Goal: Transaction & Acquisition: Purchase product/service

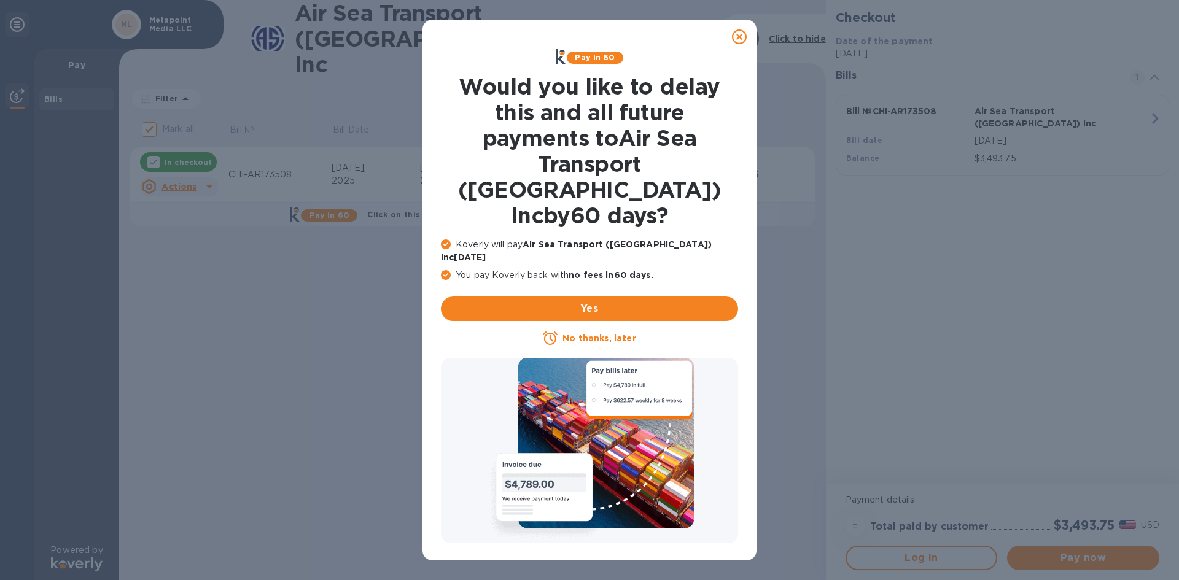
click at [606, 334] on u "No thanks, later" at bounding box center [599, 339] width 73 height 10
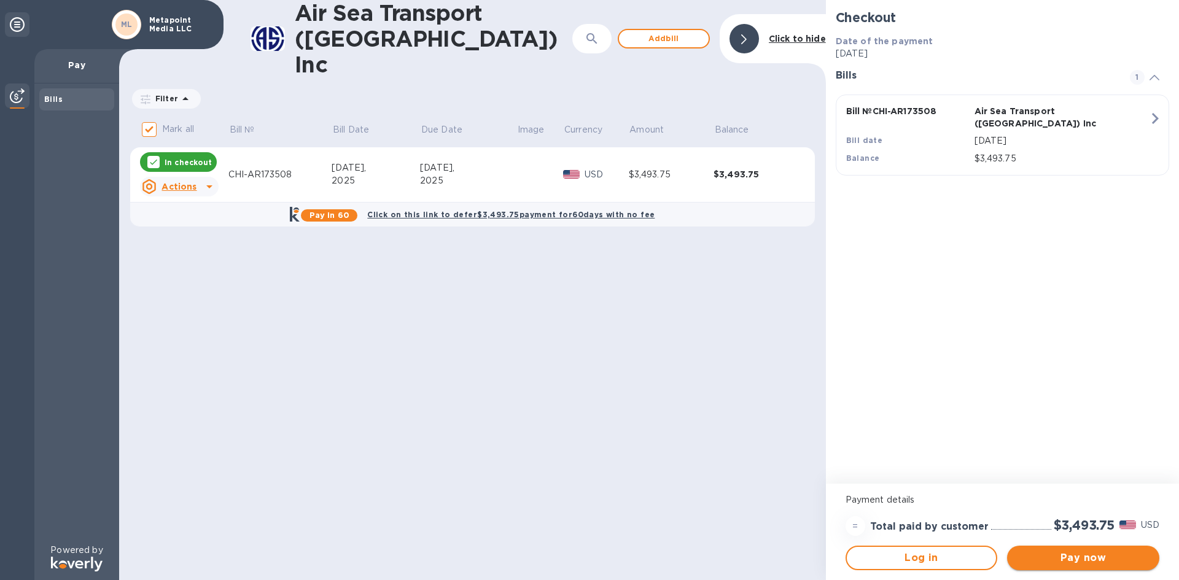
click at [1079, 556] on span "Pay now" at bounding box center [1083, 558] width 133 height 15
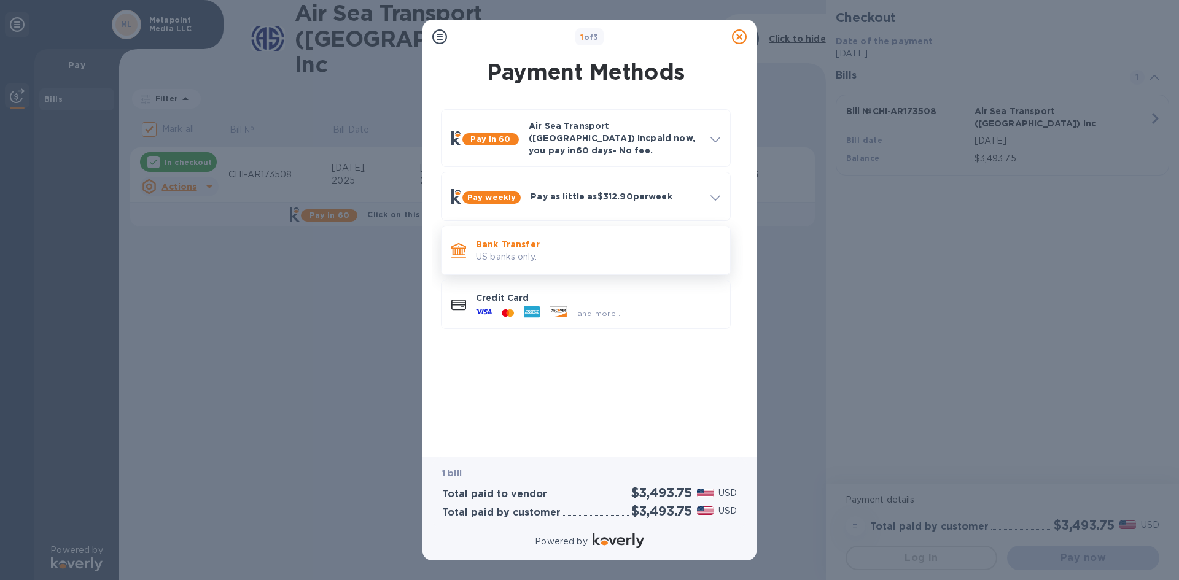
click at [499, 238] on p "Bank Transfer" at bounding box center [598, 244] width 244 height 12
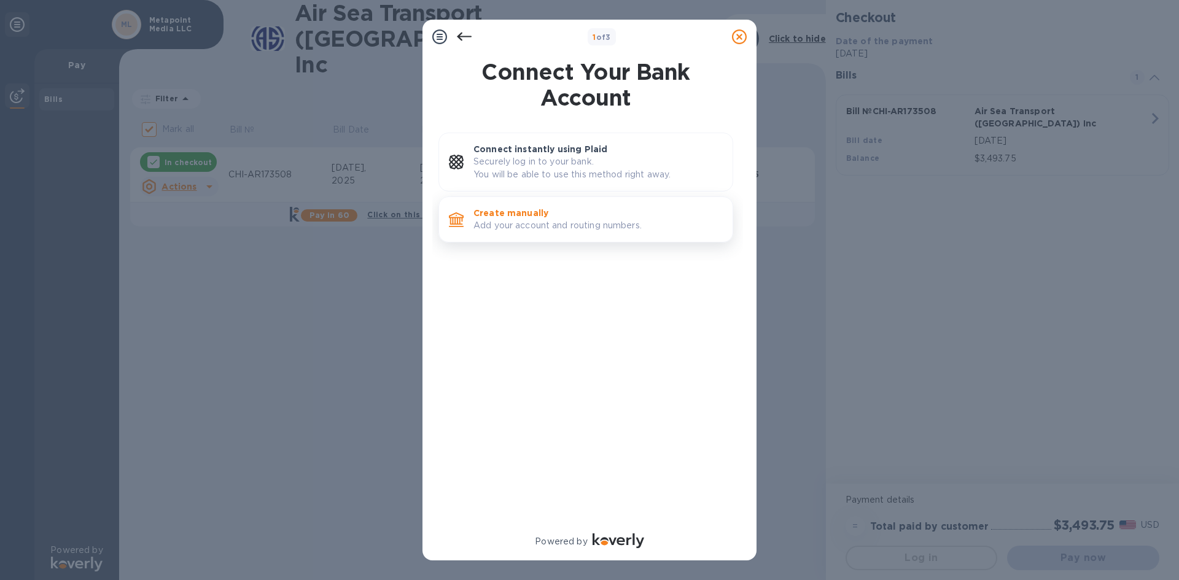
click at [498, 219] on p "Create manually" at bounding box center [598, 213] width 249 height 12
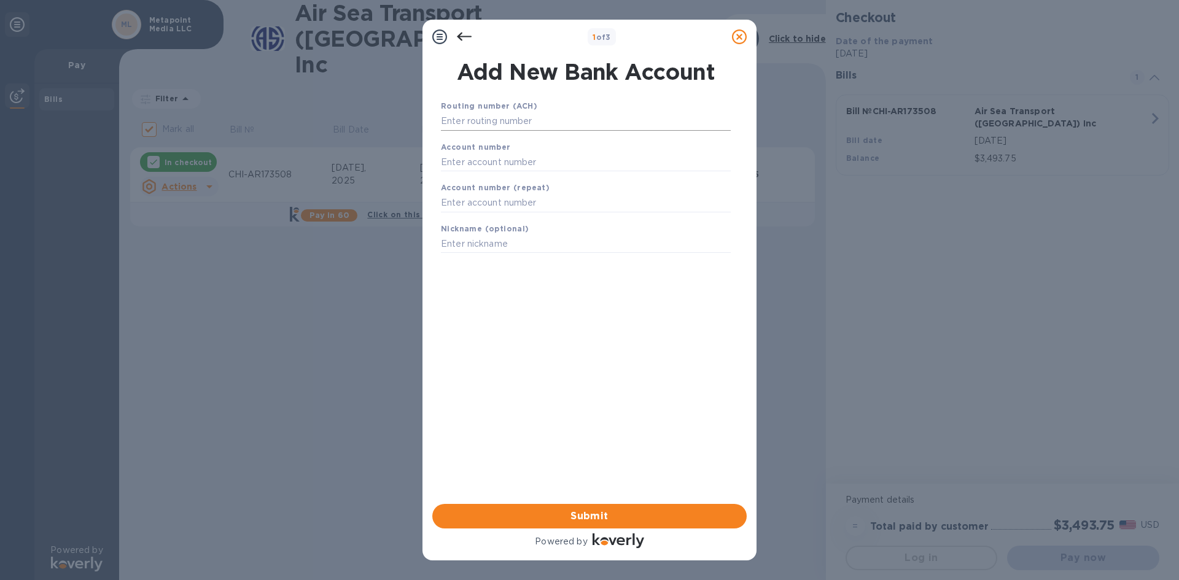
click at [497, 119] on input "text" at bounding box center [586, 121] width 290 height 18
click at [452, 119] on input "text" at bounding box center [586, 121] width 290 height 18
type input "125000024"
click at [451, 173] on input "text" at bounding box center [586, 177] width 290 height 18
type input "125000024"
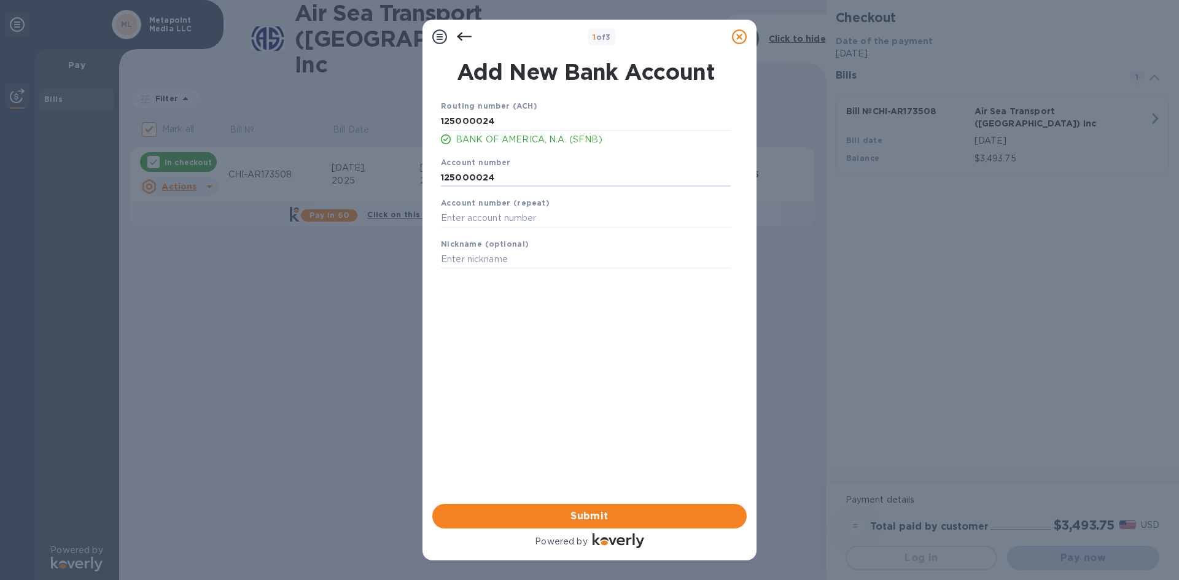
drag, startPoint x: 507, startPoint y: 179, endPoint x: 391, endPoint y: 170, distance: 117.0
click at [391, 170] on div "1 of 3 Add New Bank Account Routing number (ACH) [US_BANK_ROUTING_MICR] BANK OF…" at bounding box center [589, 290] width 1179 height 580
type input "138131329700"
click at [454, 216] on input "text" at bounding box center [586, 218] width 290 height 18
type input "138131329700"
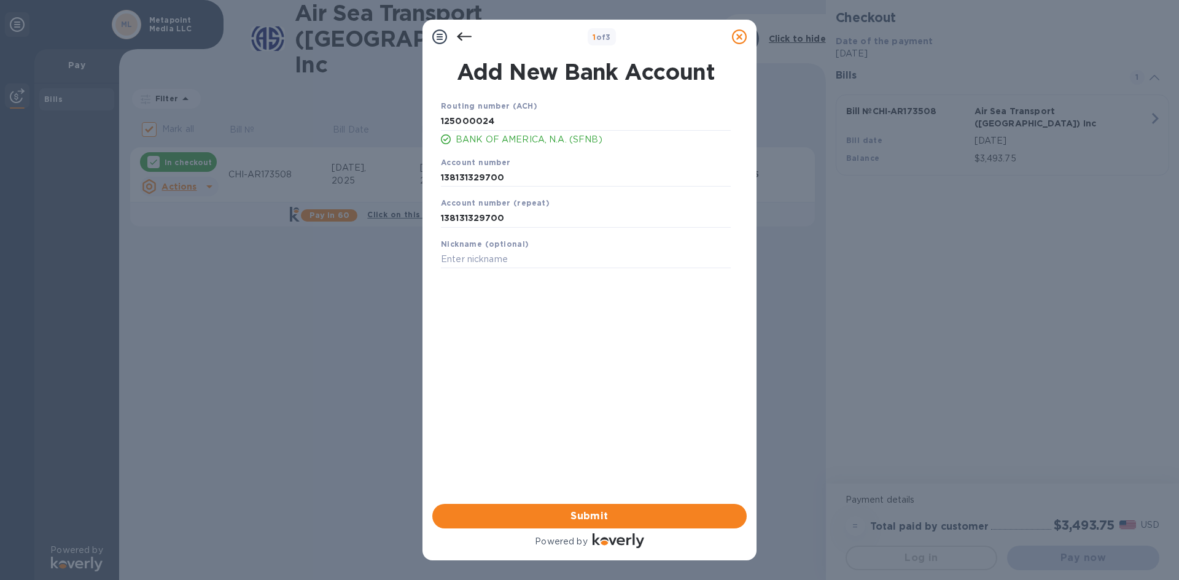
click at [544, 304] on div "Routing number (ACH) [US_BANK_ROUTING_MICR] BANK OF AMERICA, N.A. (SFNB) Accoun…" at bounding box center [586, 286] width 314 height 392
click at [477, 260] on input "text" at bounding box center [586, 260] width 290 height 18
click at [476, 310] on div "Routing number (ACH) [US_BANK_ROUTING_MICR] BANK OF AMERICA, N.A. (SFNB) Accoun…" at bounding box center [586, 286] width 314 height 392
click at [553, 512] on span "Submit" at bounding box center [589, 516] width 295 height 15
